Goal: Task Accomplishment & Management: Complete application form

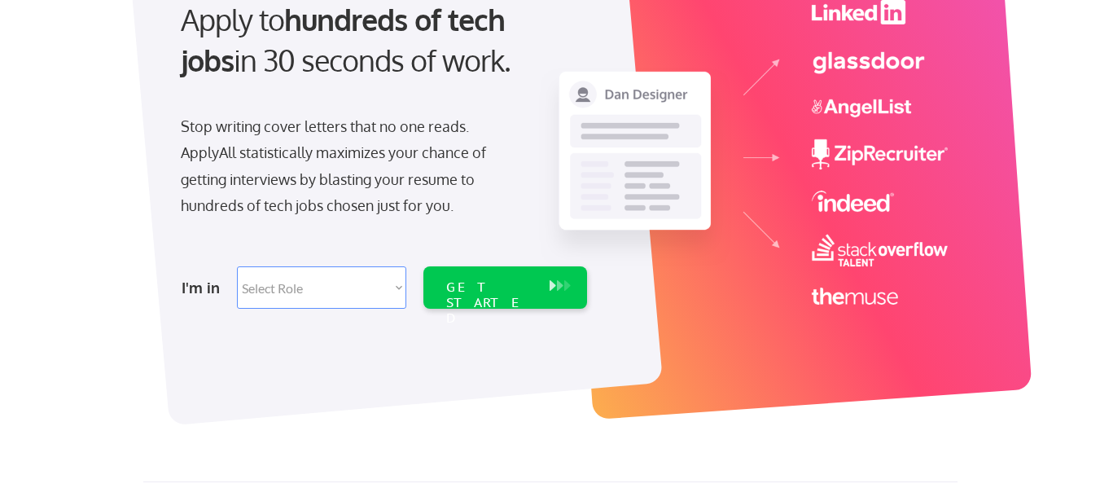
scroll to position [244, 0]
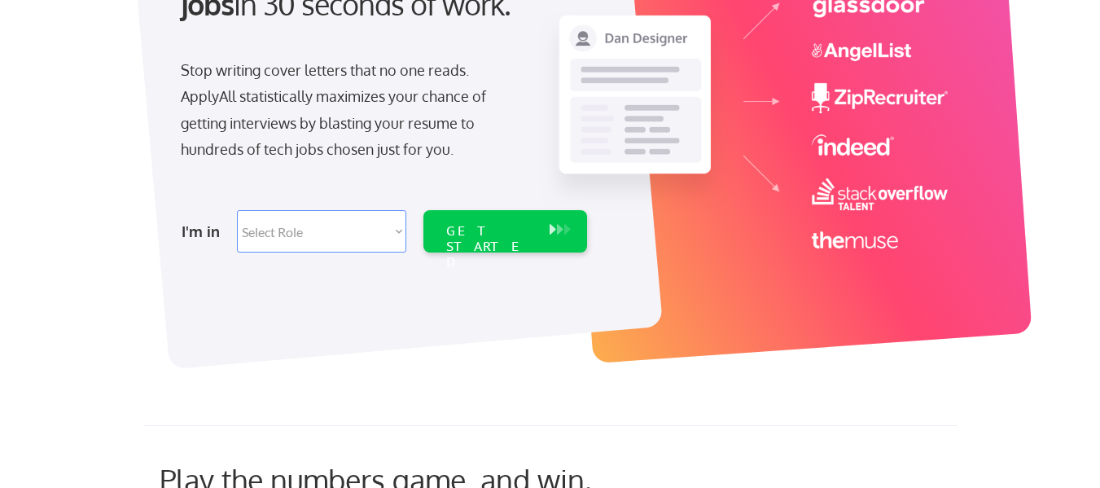
click at [324, 220] on select "Select Role Software Engineering Product Management Customer Success Sales UI/U…" at bounding box center [321, 231] width 169 height 42
select select ""tech_finance_biz_ops_cos""
click at [237, 210] on select "Select Role Software Engineering Product Management Customer Success Sales UI/U…" at bounding box center [321, 231] width 169 height 42
select select ""tech_finance_biz_ops_cos""
click at [499, 239] on div "GET STARTED" at bounding box center [489, 246] width 87 height 47
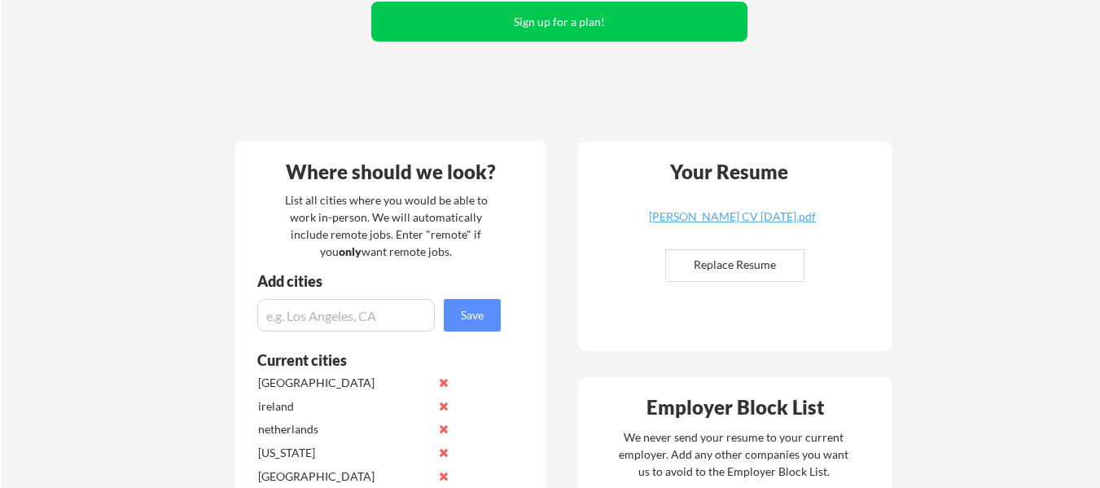
scroll to position [244, 0]
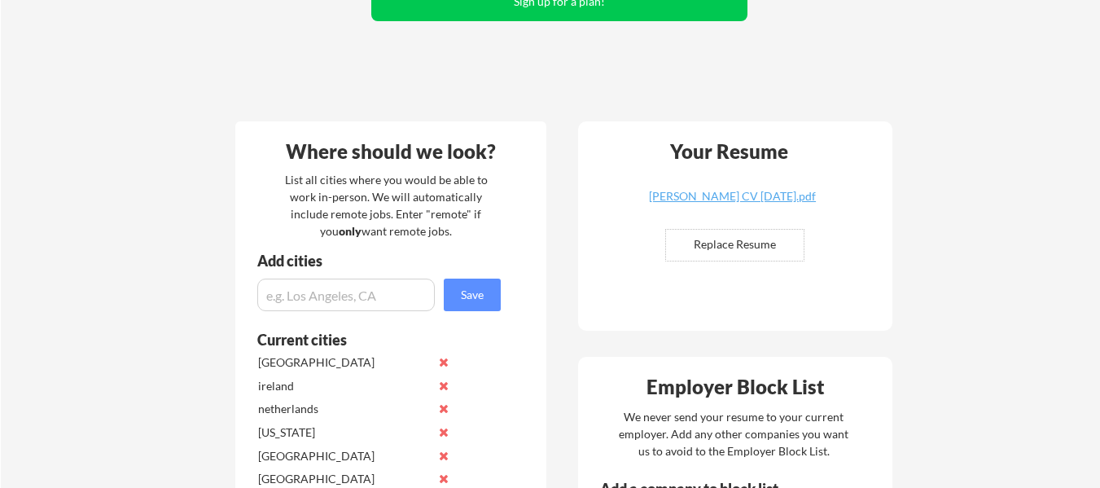
click at [706, 237] on input "file" at bounding box center [735, 245] width 138 height 31
type input "C:\fakepath\[PERSON_NAME] [DATE].pdf"
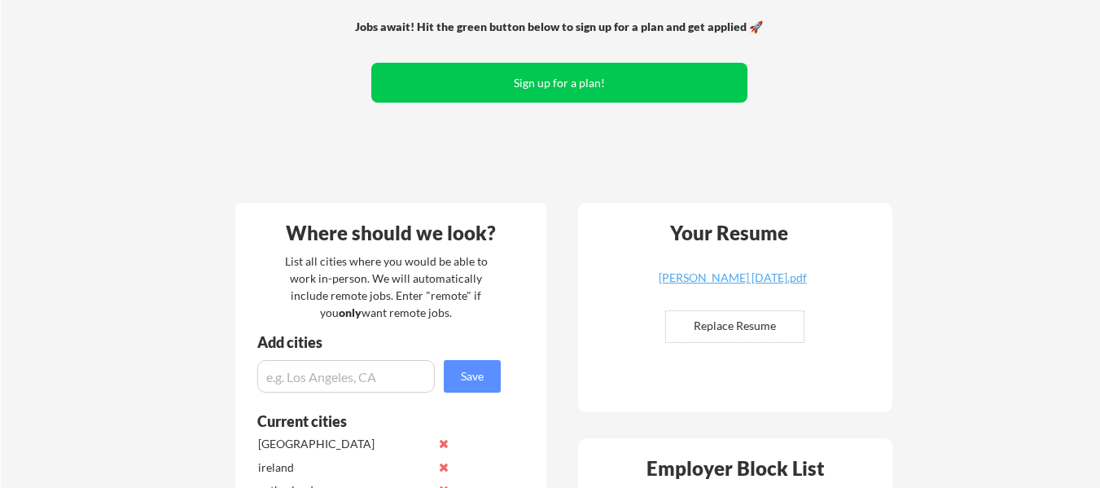
scroll to position [0, 0]
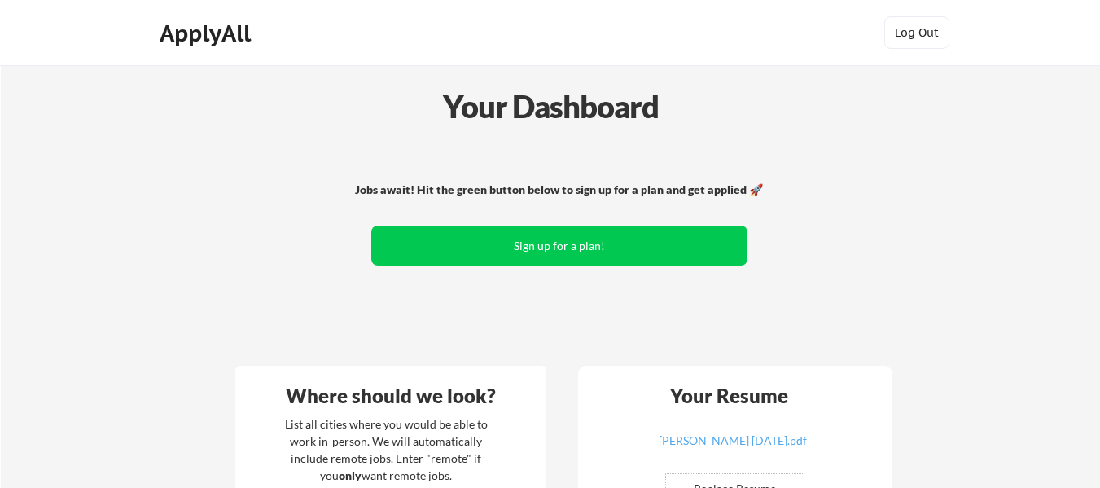
click at [234, 37] on div "ApplyAll" at bounding box center [208, 34] width 96 height 28
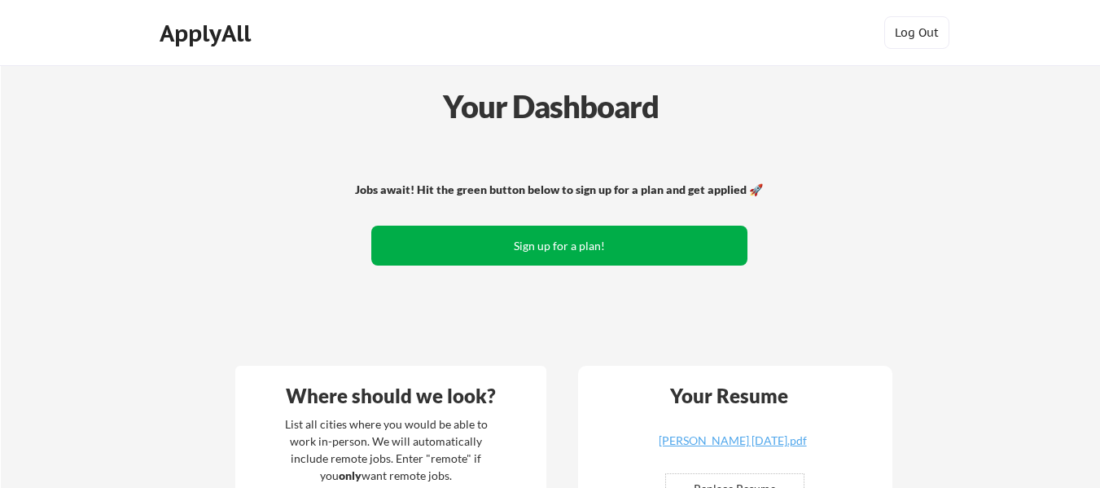
click at [589, 255] on button "Sign up for a plan!" at bounding box center [559, 246] width 376 height 40
